Goal: Check status

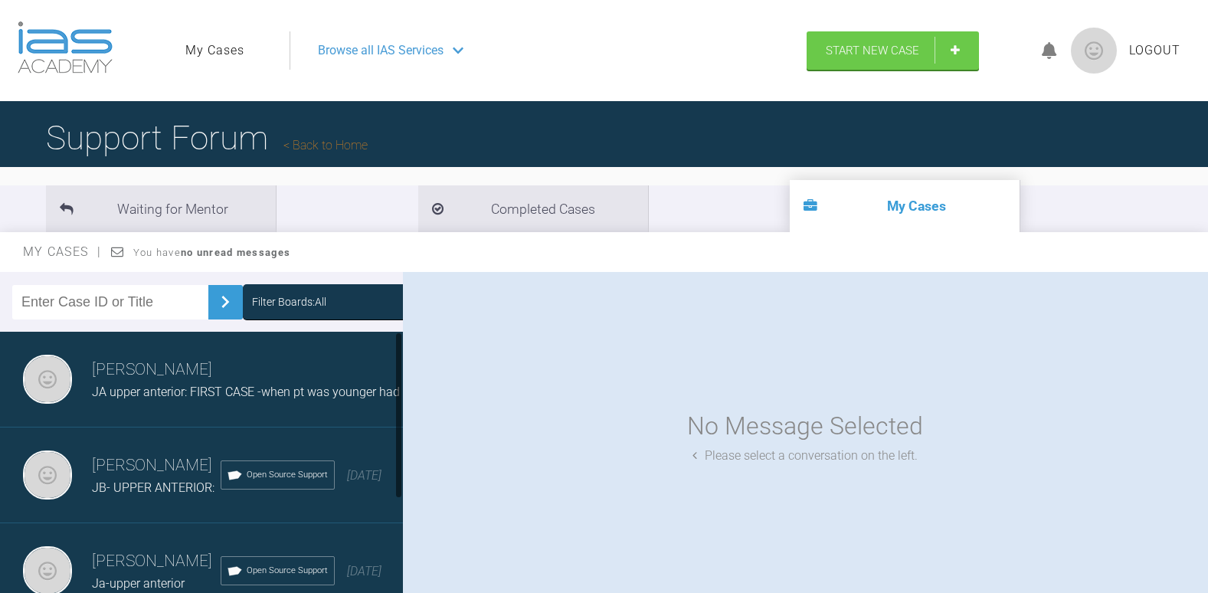
click at [119, 489] on div "JB- UPPER ANTERIOR:" at bounding box center [156, 488] width 129 height 20
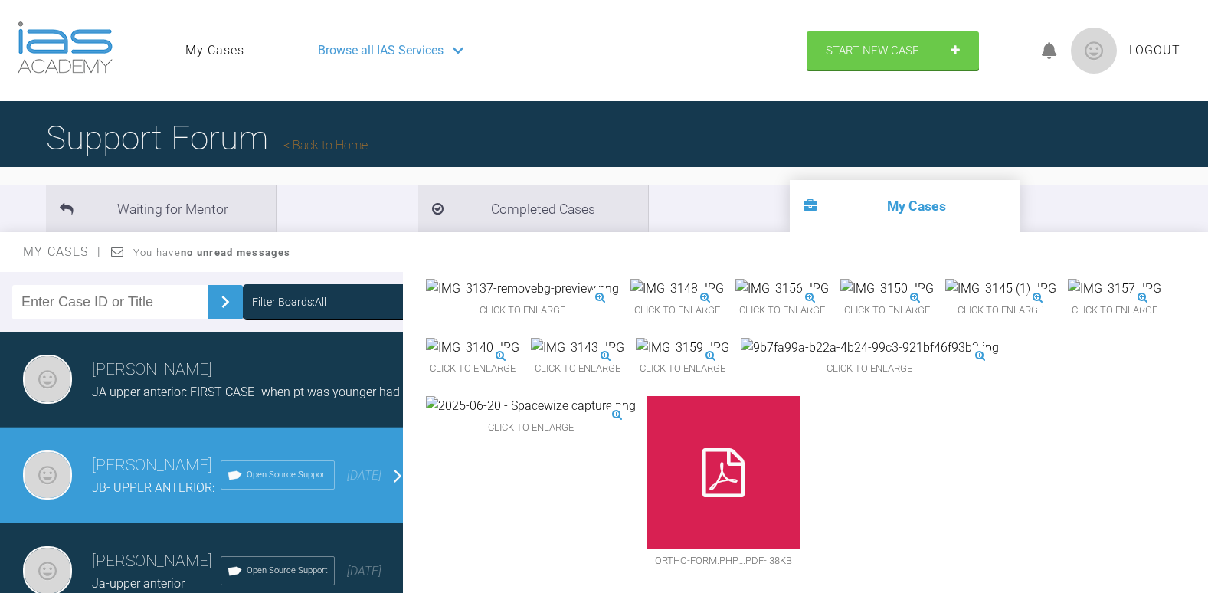
scroll to position [1976, 0]
click at [636, 416] on img at bounding box center [531, 406] width 210 height 20
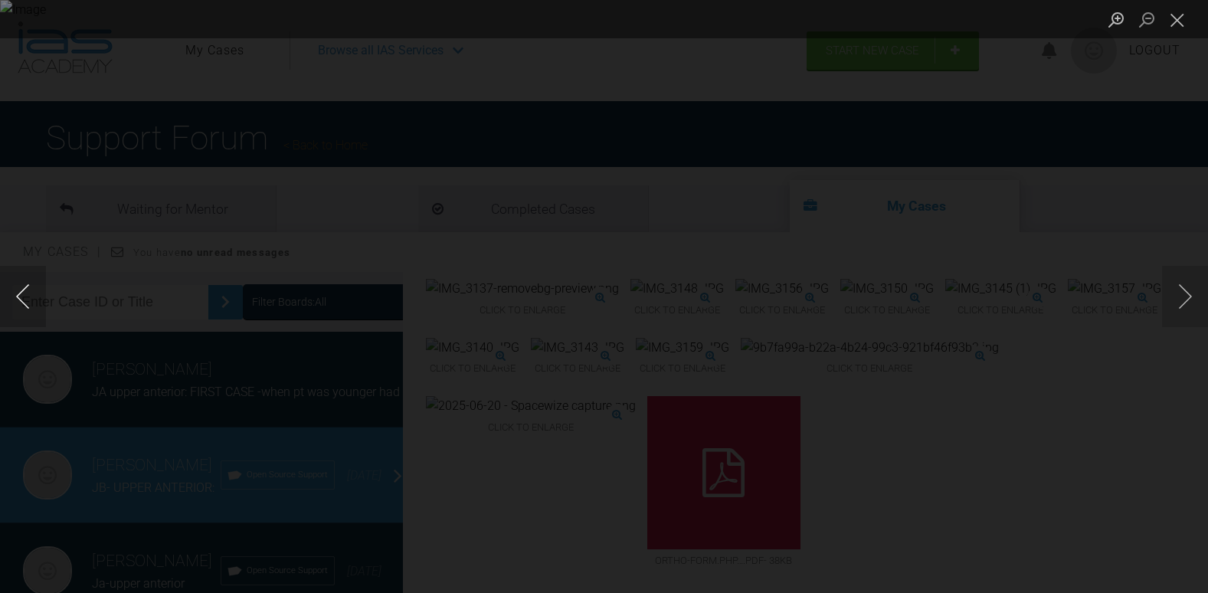
click at [30, 296] on button "Previous image" at bounding box center [23, 296] width 46 height 61
click at [15, 282] on button "Previous image" at bounding box center [23, 296] width 46 height 61
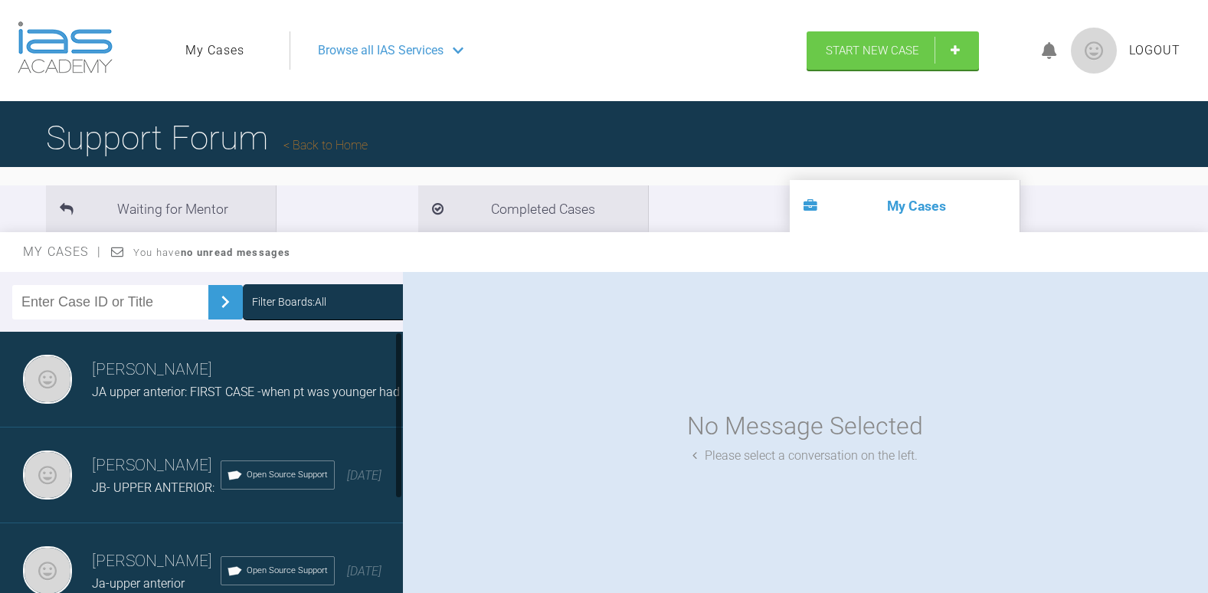
scroll to position [159, 0]
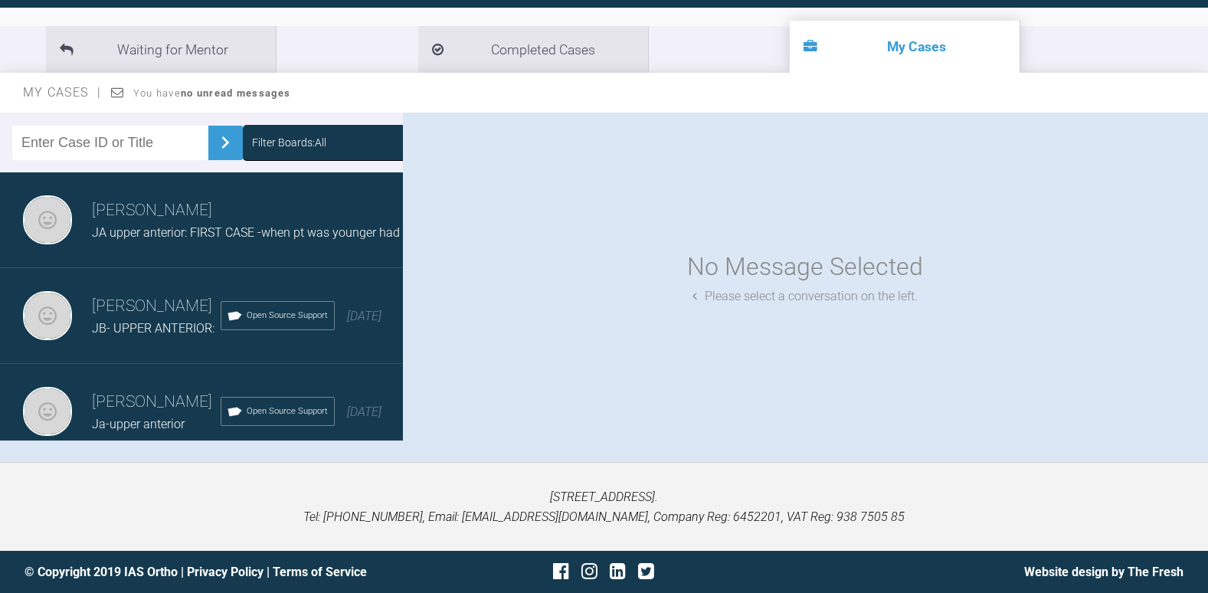
click at [161, 319] on h3 "[PERSON_NAME]" at bounding box center [156, 306] width 129 height 26
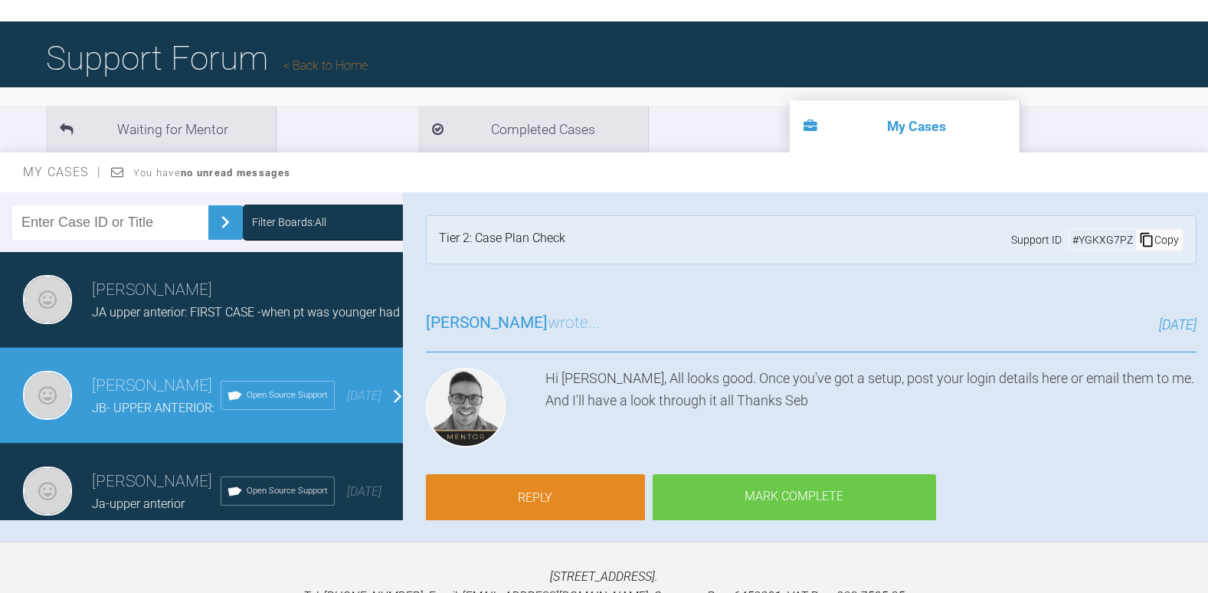
scroll to position [0, 0]
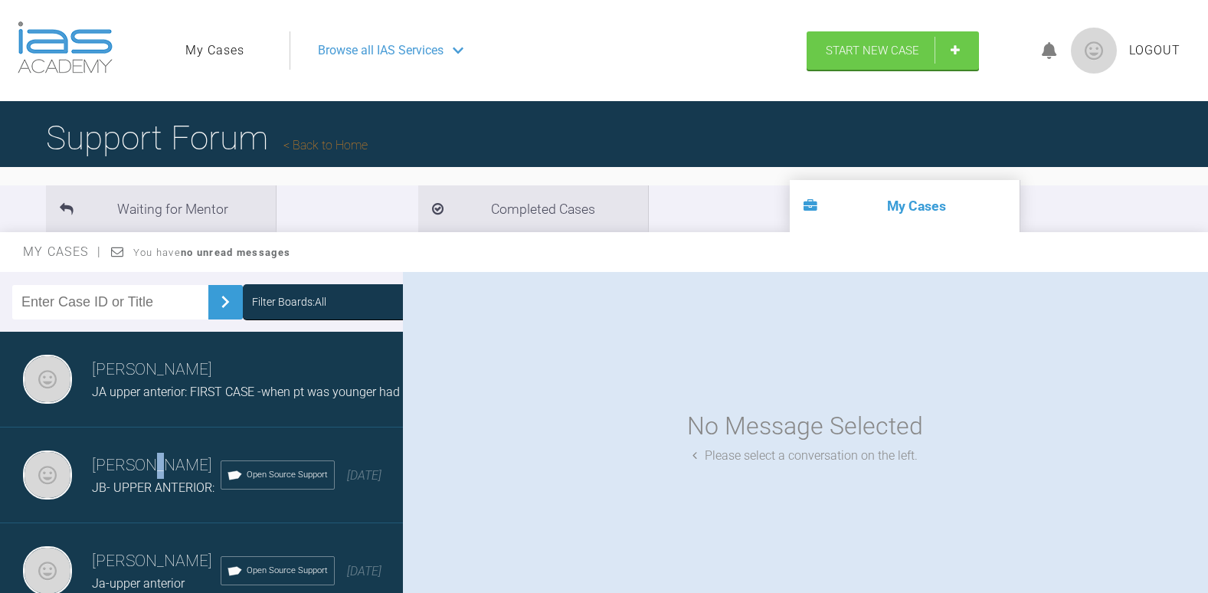
click at [147, 473] on h3 "[PERSON_NAME]" at bounding box center [156, 466] width 129 height 26
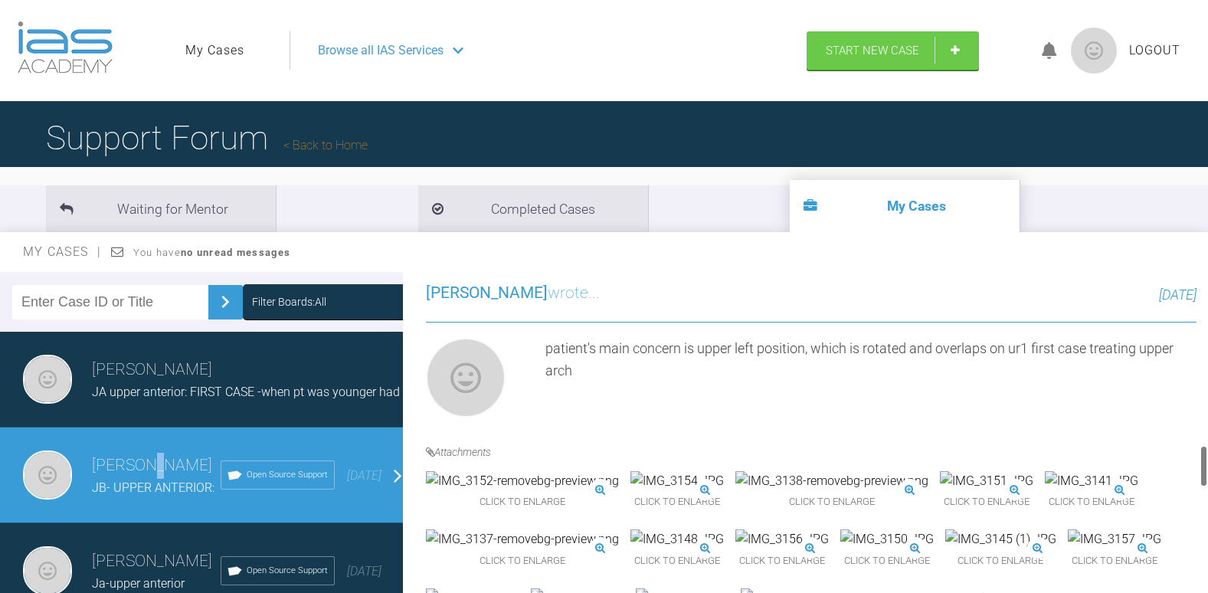
scroll to position [1133, 0]
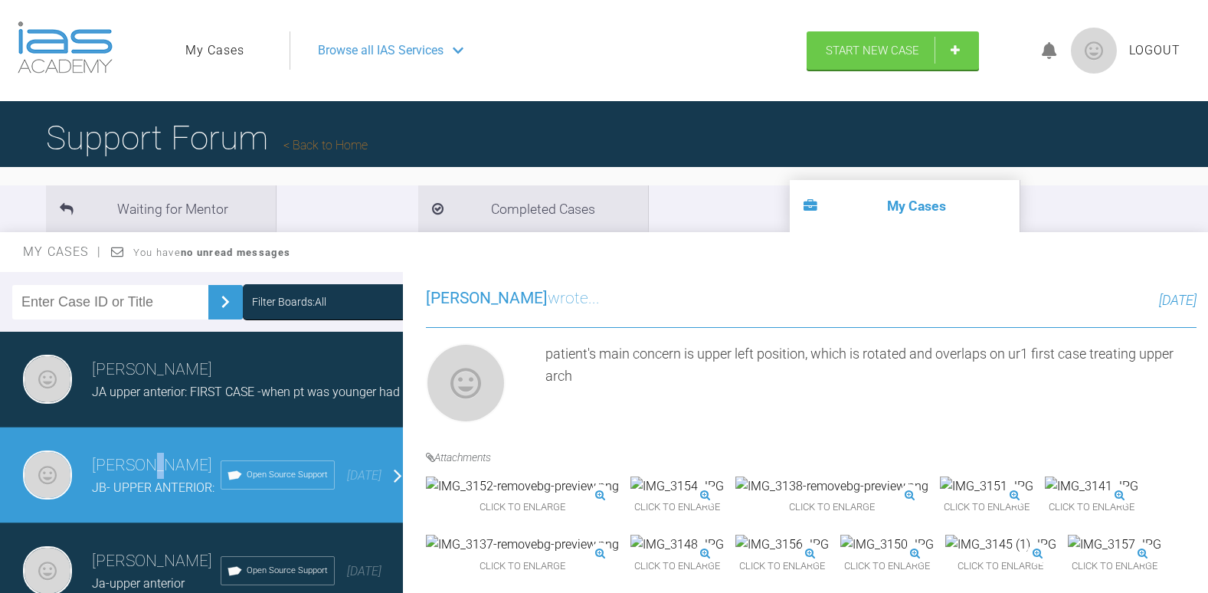
click at [541, 201] on img at bounding box center [491, 192] width 130 height 20
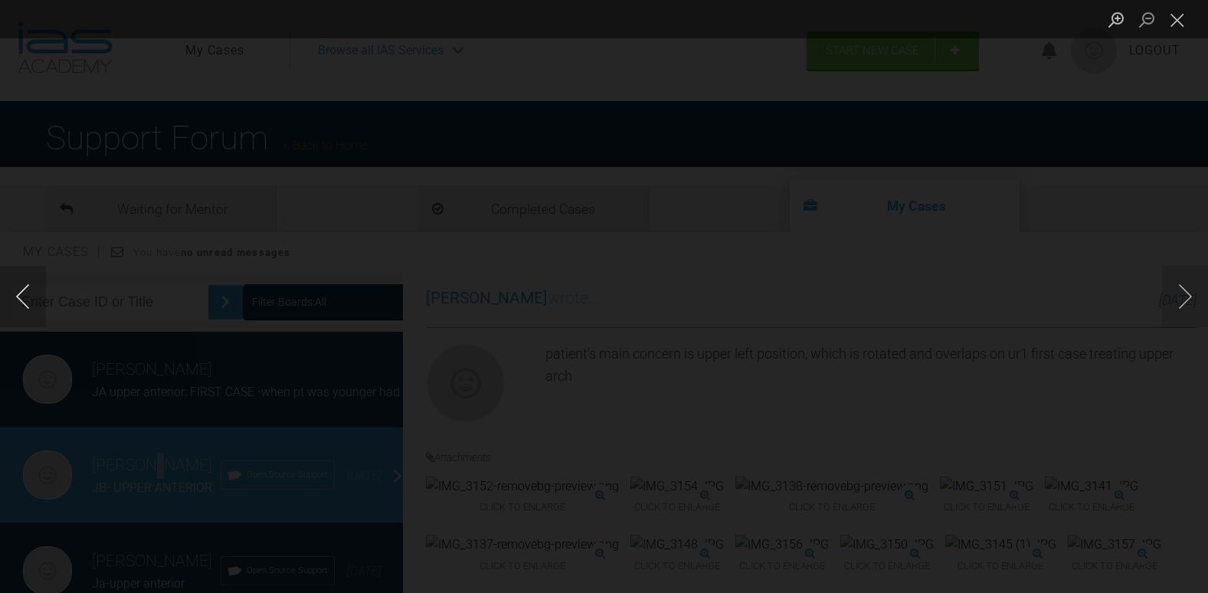
click at [36, 280] on button "Previous image" at bounding box center [23, 296] width 46 height 61
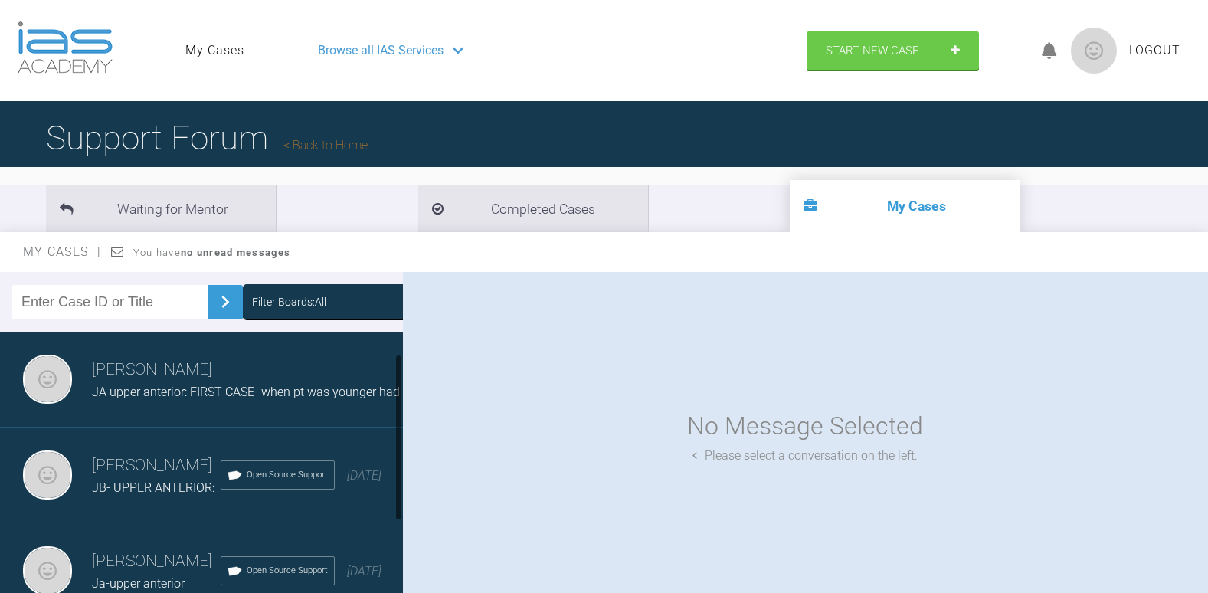
scroll to position [136, 0]
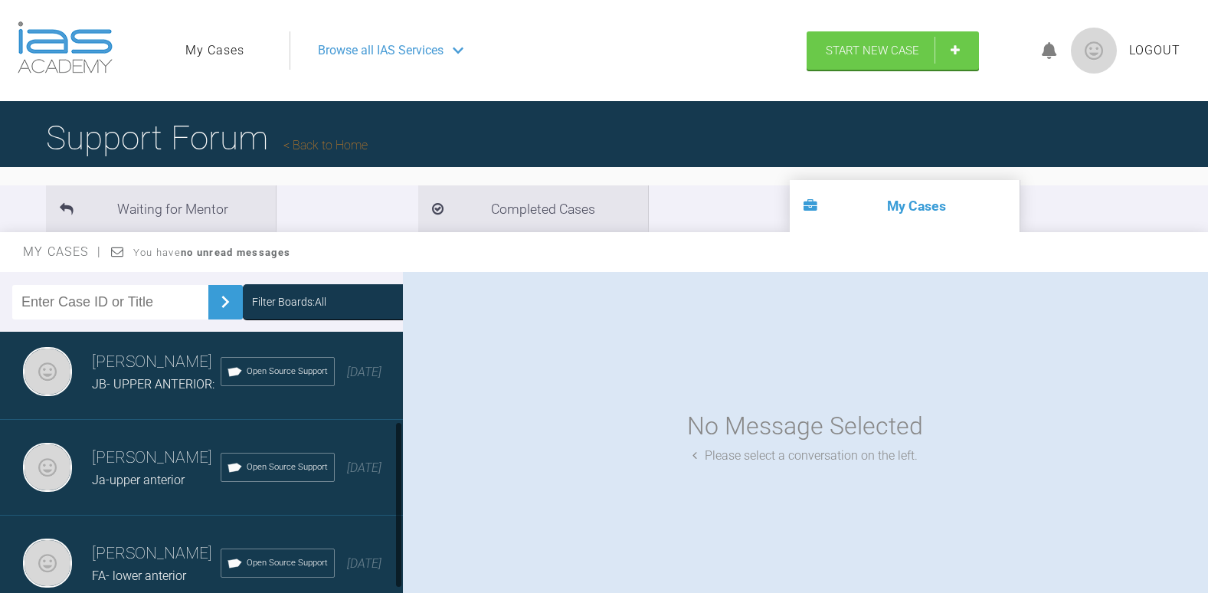
click at [175, 377] on div "Naila Nehal JB- UPPER ANTERIOR: Open Source Support 3 months ago" at bounding box center [207, 372] width 414 height 96
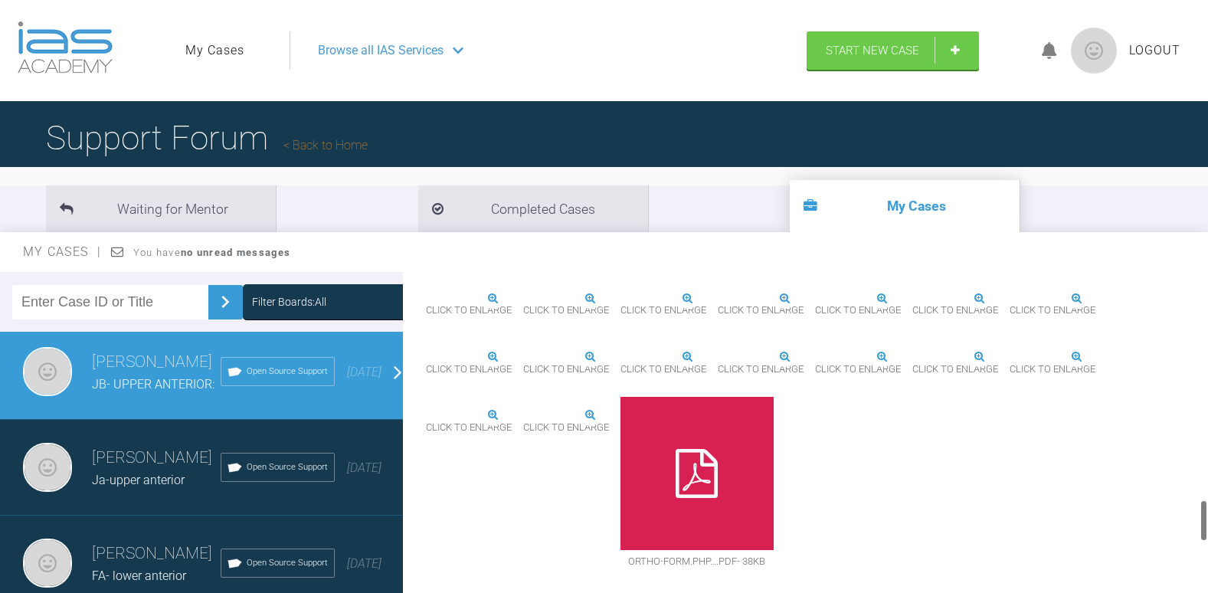
scroll to position [1761, 0]
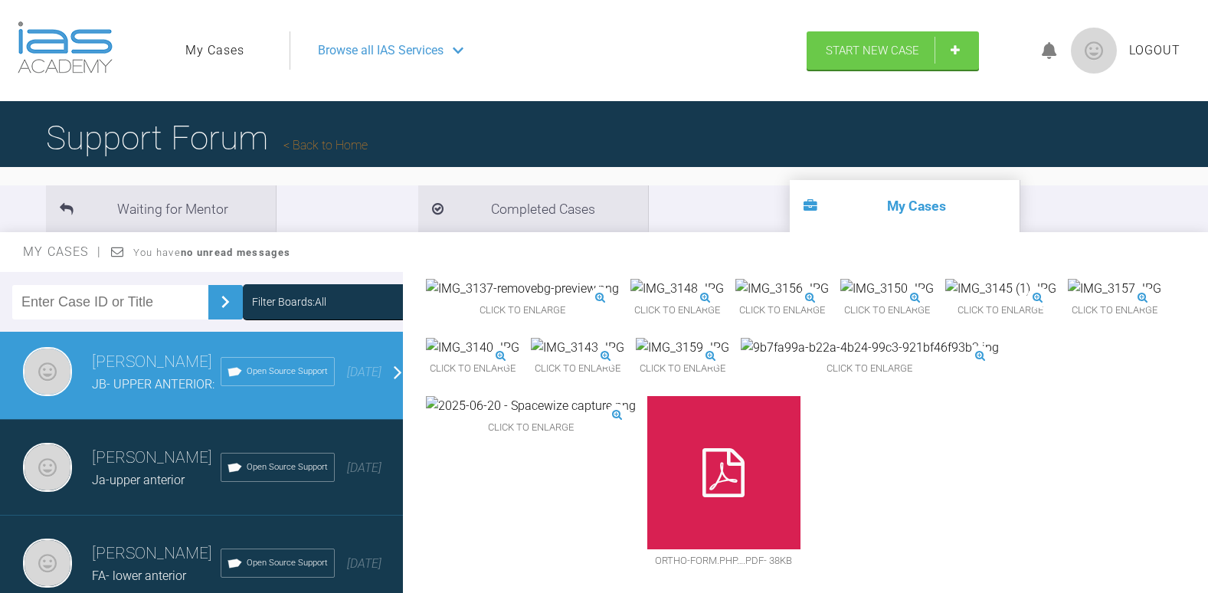
click at [1068, 299] on img at bounding box center [1114, 289] width 93 height 20
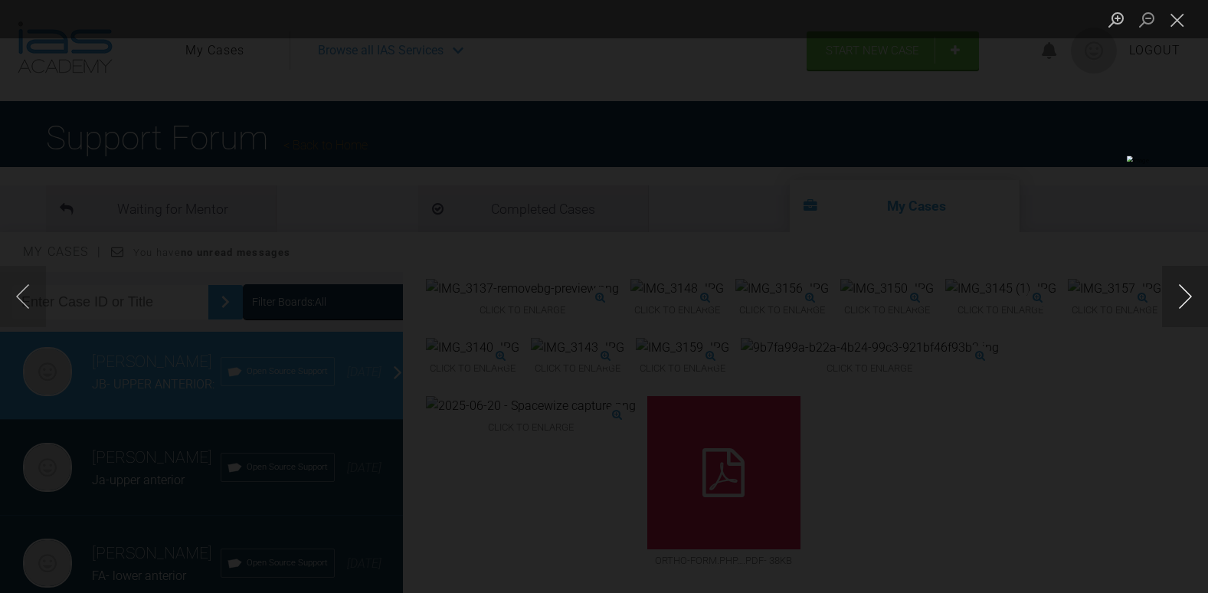
click at [1189, 283] on button "Next image" at bounding box center [1185, 296] width 46 height 61
click at [1182, 298] on button "Next image" at bounding box center [1185, 296] width 46 height 61
click at [1183, 300] on button "Next image" at bounding box center [1185, 296] width 46 height 61
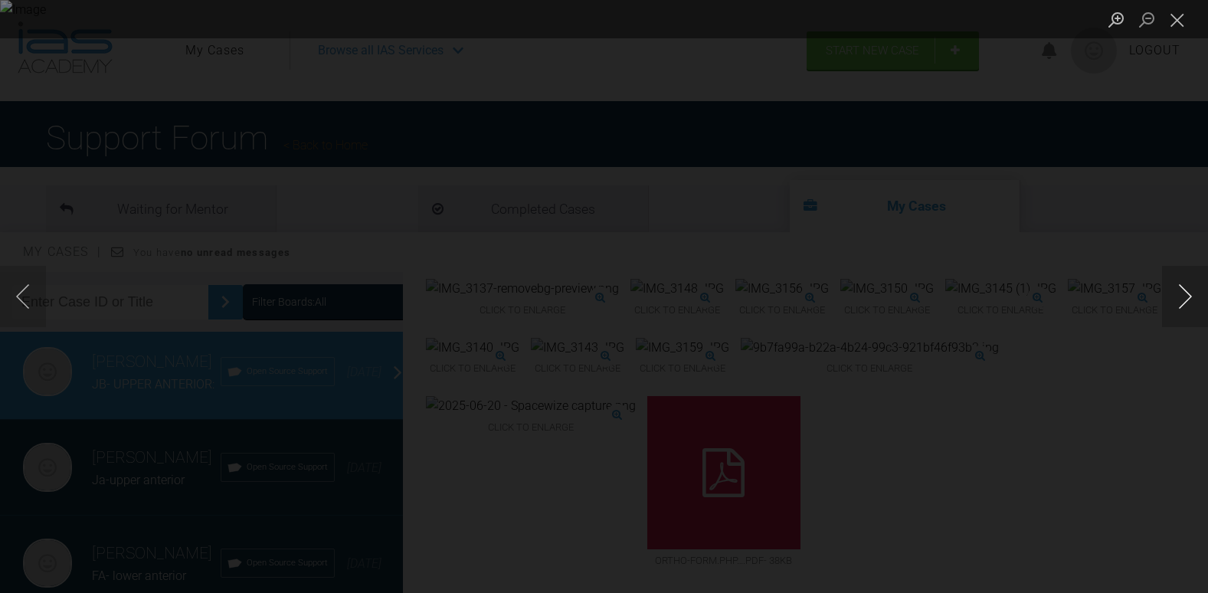
click at [1183, 300] on button "Next image" at bounding box center [1185, 296] width 46 height 61
click at [21, 301] on button "Previous image" at bounding box center [23, 296] width 46 height 61
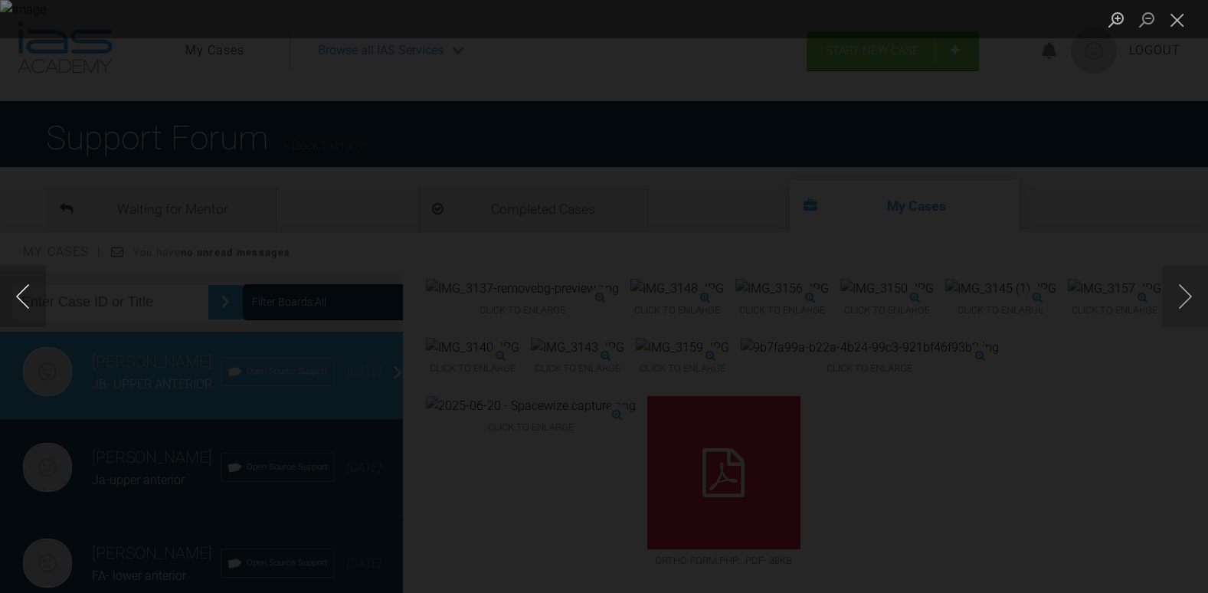
click at [22, 301] on button "Previous image" at bounding box center [23, 296] width 46 height 61
click at [27, 299] on button "Previous image" at bounding box center [23, 296] width 46 height 61
click at [29, 299] on button "Previous image" at bounding box center [23, 296] width 46 height 61
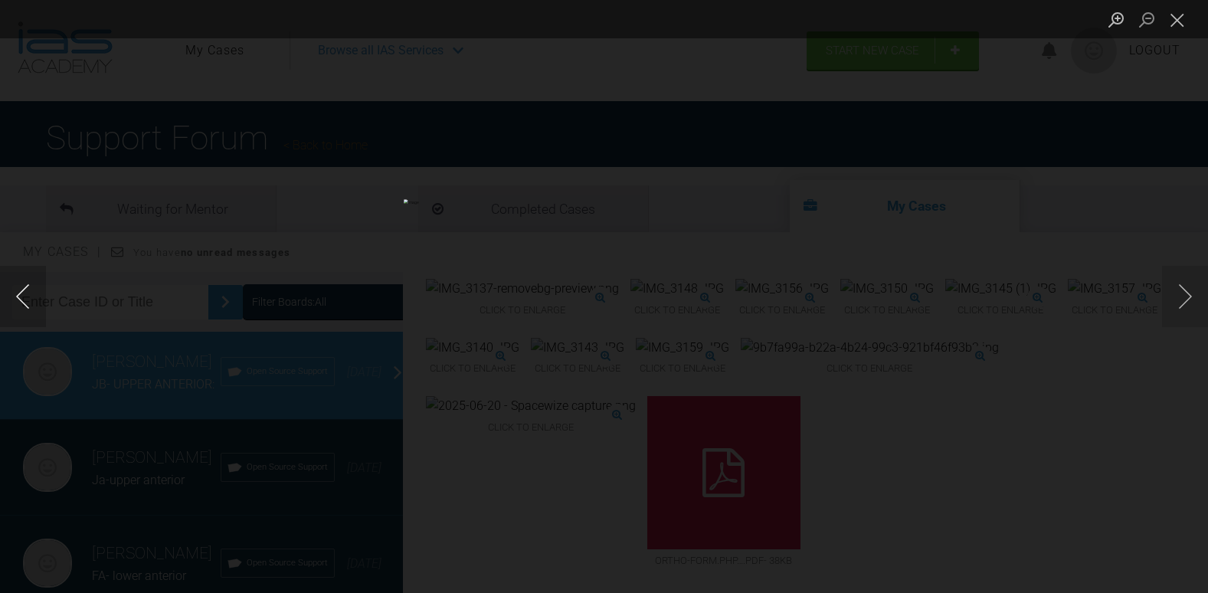
click at [20, 290] on button "Previous image" at bounding box center [23, 296] width 46 height 61
click at [21, 299] on button "Previous image" at bounding box center [23, 296] width 46 height 61
click at [22, 299] on button "Previous image" at bounding box center [23, 296] width 46 height 61
